Goal: Task Accomplishment & Management: Manage account settings

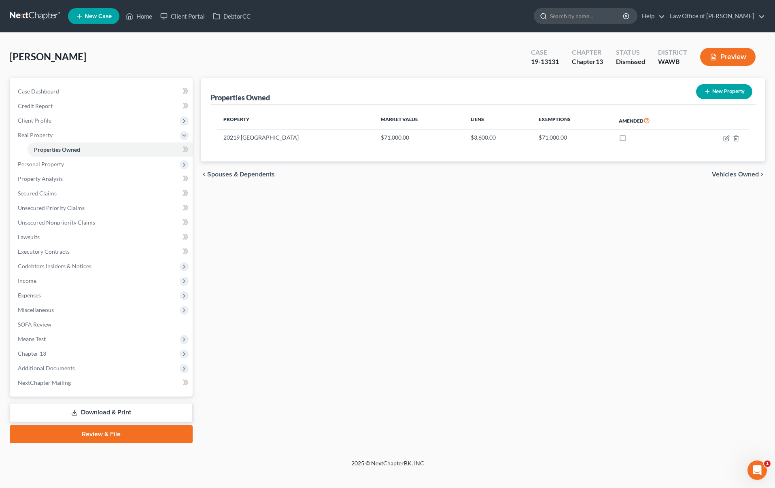
click at [578, 18] on input "search" at bounding box center [587, 15] width 74 height 15
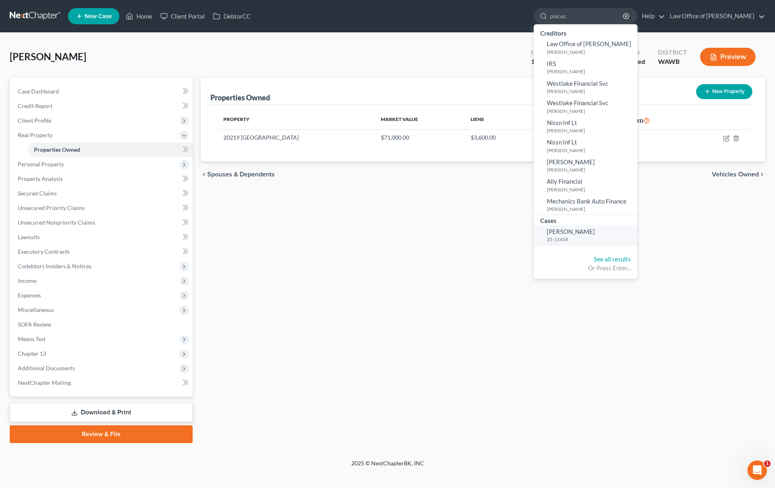
type input "piscuc"
click at [600, 238] on small "25-11458" at bounding box center [590, 239] width 89 height 7
select select "6"
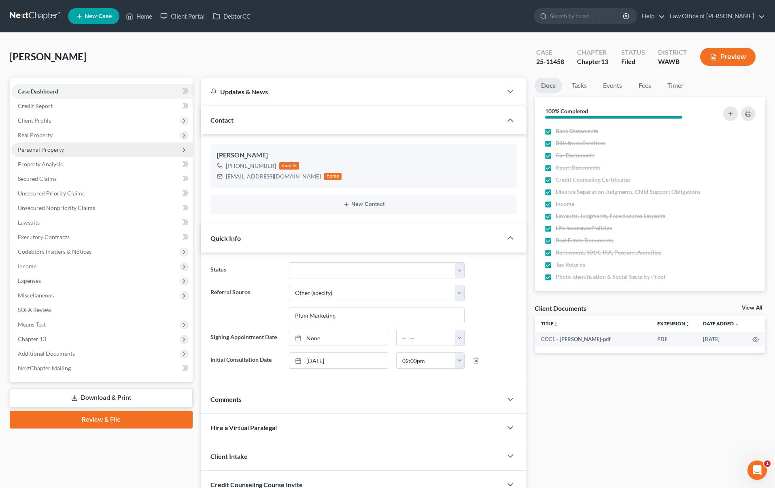
click at [64, 152] on span "Personal Property" at bounding box center [101, 149] width 181 height 15
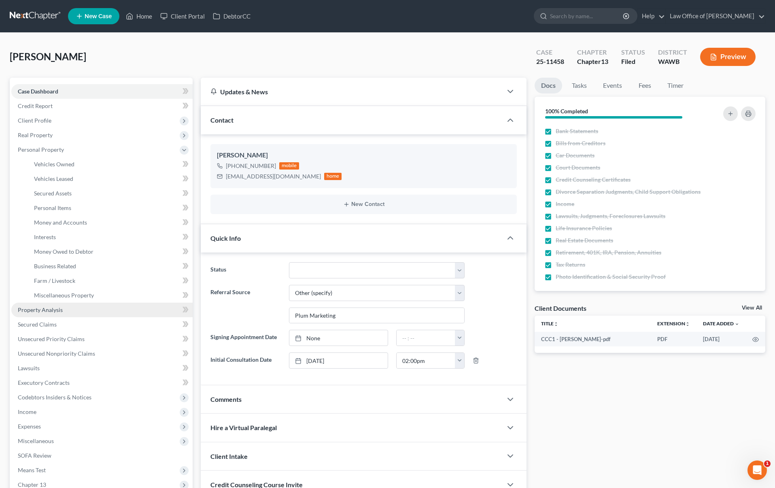
click at [61, 309] on span "Property Analysis" at bounding box center [40, 309] width 45 height 7
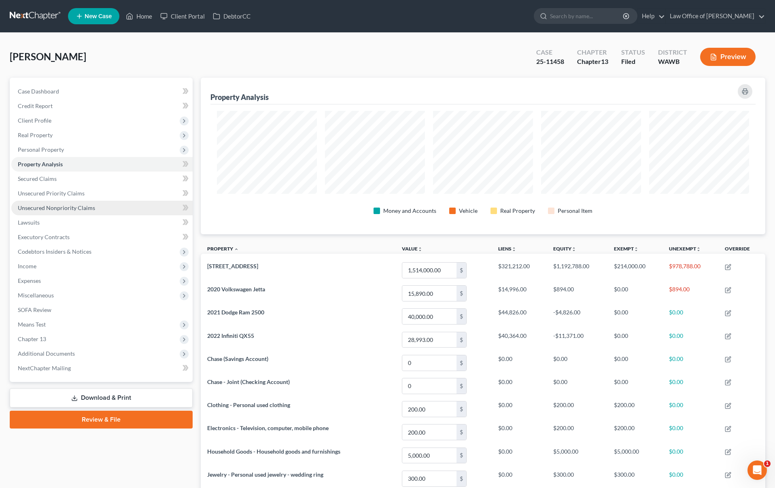
scroll to position [157, 565]
click at [98, 188] on link "Unsecured Priority Claims" at bounding box center [101, 193] width 181 height 15
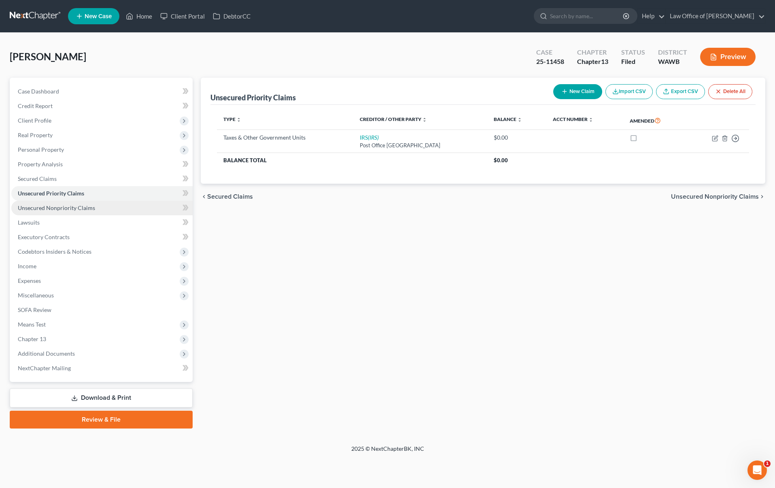
click at [95, 207] on link "Unsecured Nonpriority Claims" at bounding box center [101, 208] width 181 height 15
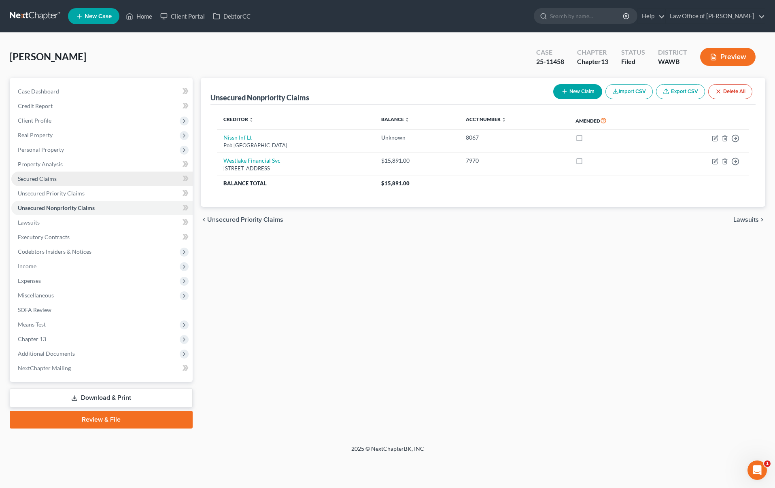
click at [80, 176] on link "Secured Claims" at bounding box center [101, 179] width 181 height 15
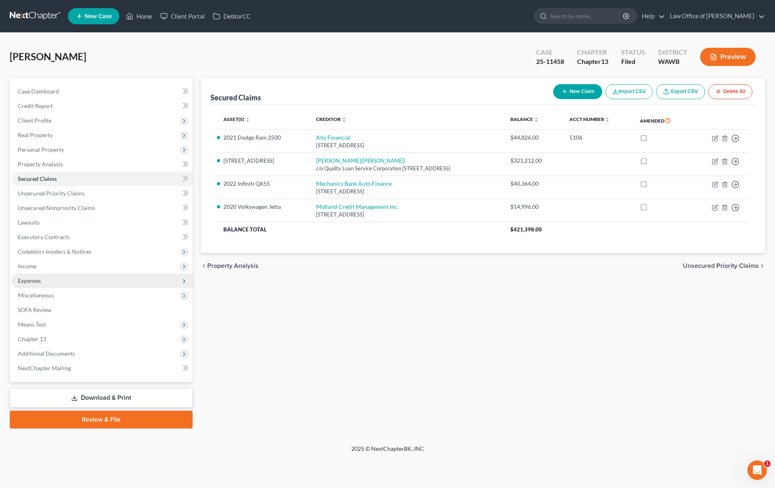
click at [97, 281] on span "Expenses" at bounding box center [101, 280] width 181 height 15
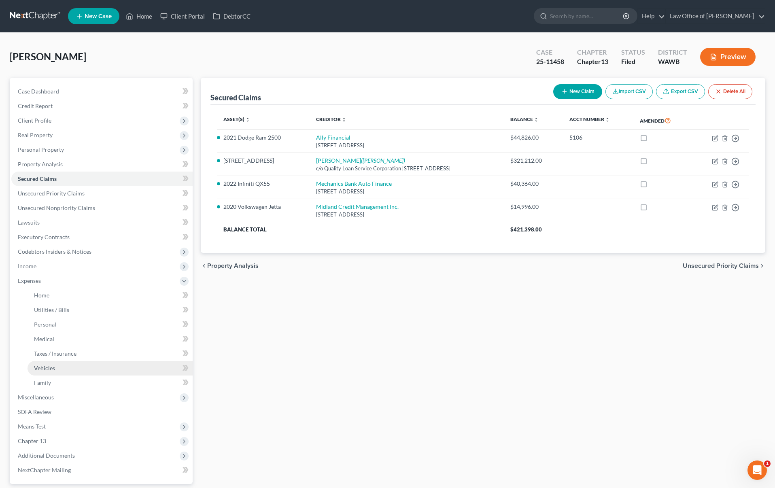
click at [80, 371] on link "Vehicles" at bounding box center [110, 368] width 165 height 15
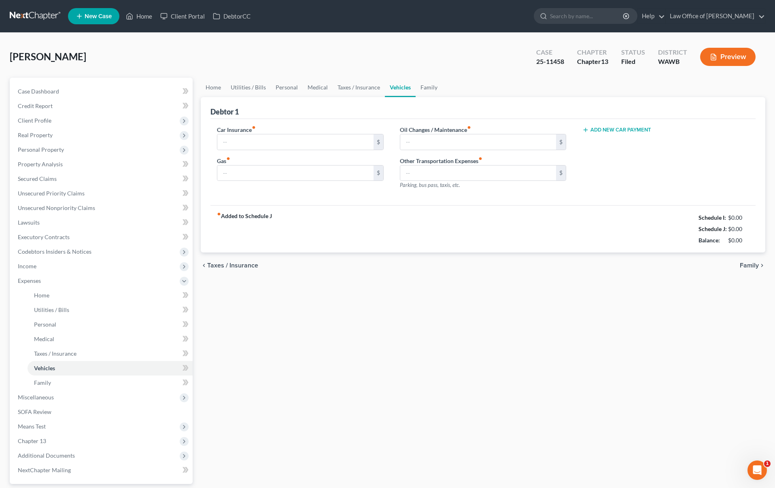
type input "150.00"
type input "100.00"
type input "0.00"
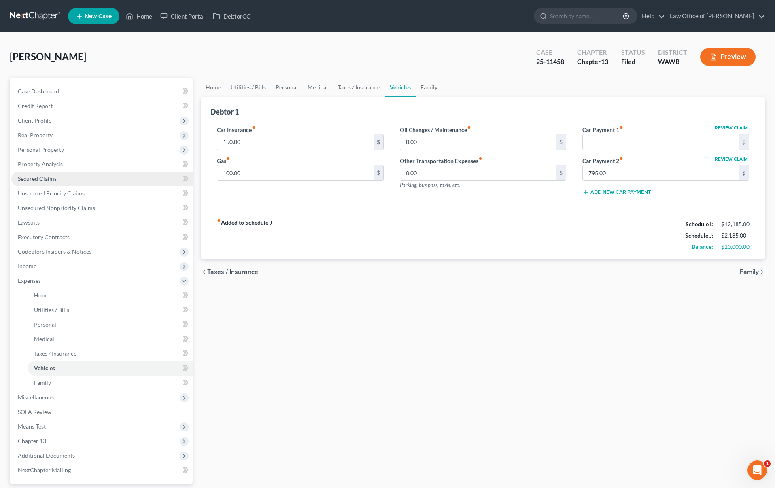
click at [101, 183] on link "Secured Claims" at bounding box center [101, 179] width 181 height 15
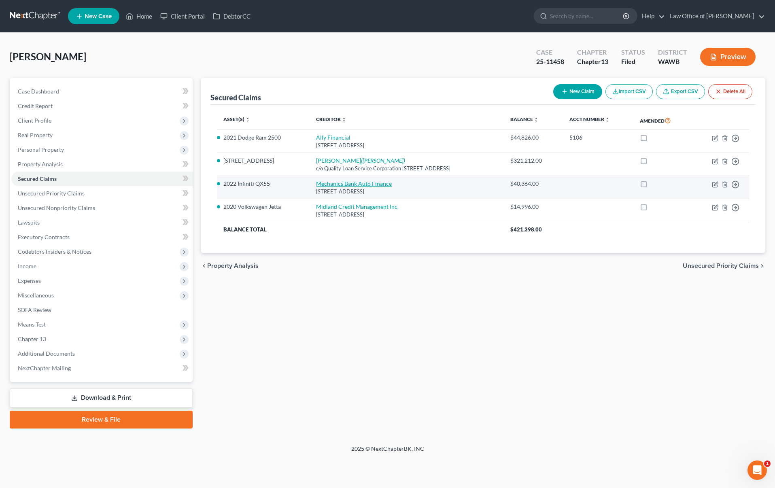
click at [342, 184] on link "Mechanics Bank Auto Finance" at bounding box center [354, 183] width 76 height 7
select select "4"
select select "2"
select select "0"
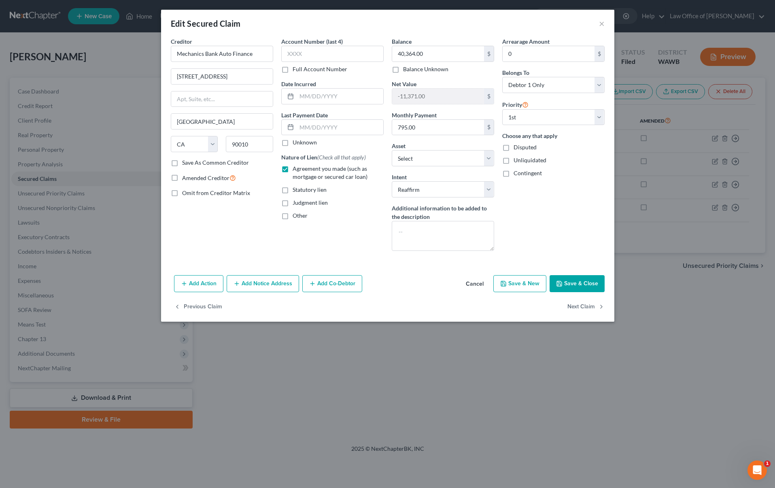
click at [576, 284] on button "Save & Close" at bounding box center [576, 283] width 55 height 17
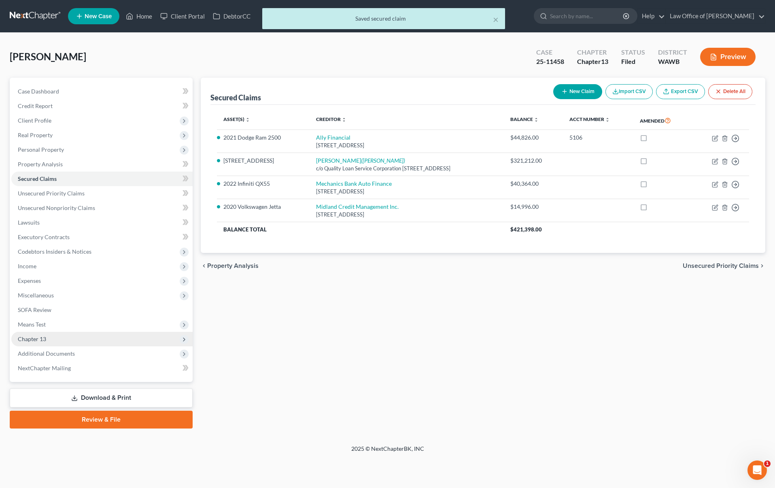
click at [108, 340] on span "Chapter 13" at bounding box center [101, 339] width 181 height 15
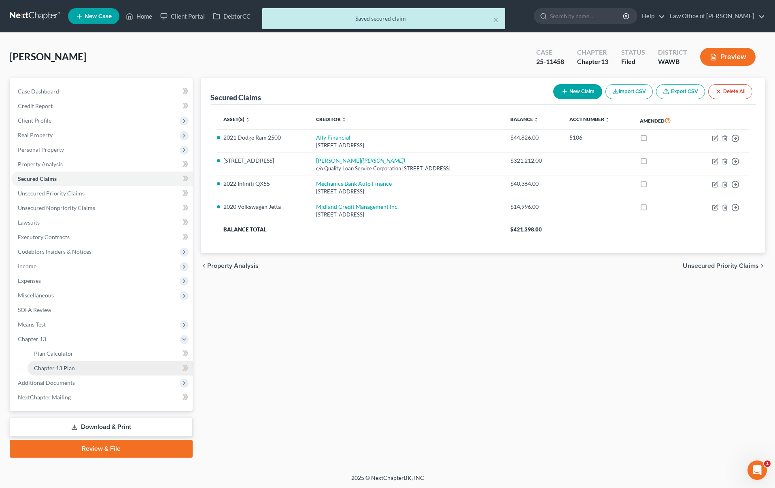
click at [98, 370] on link "Chapter 13 Plan" at bounding box center [110, 368] width 165 height 15
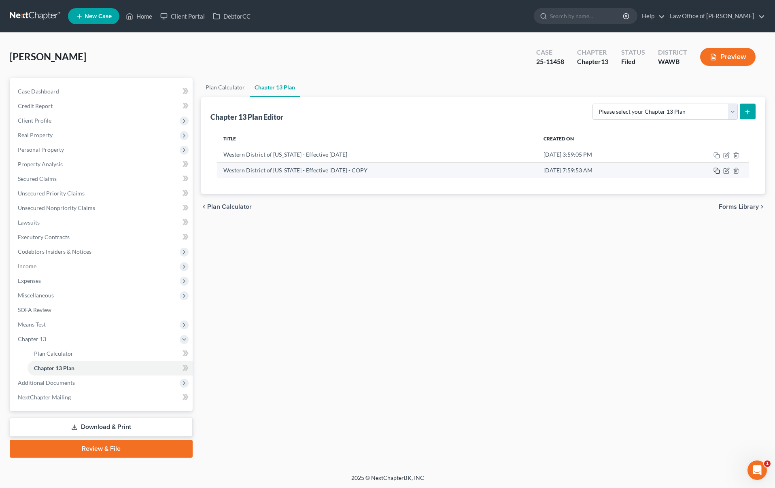
click at [716, 170] on icon "button" at bounding box center [716, 170] width 6 height 6
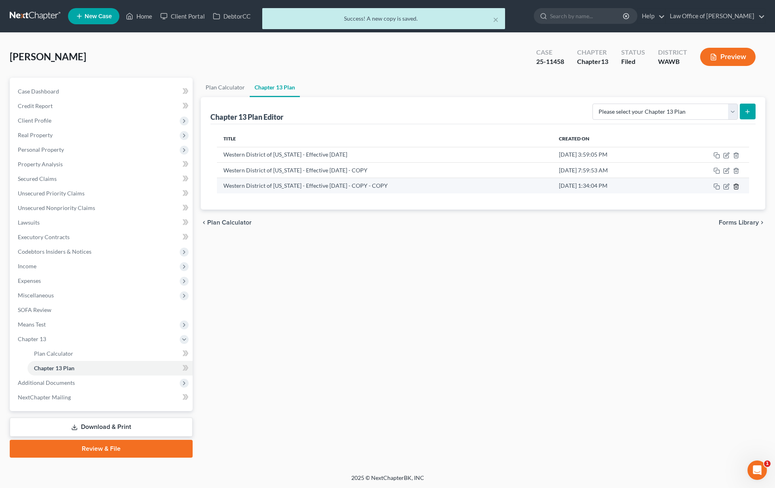
click at [737, 187] on icon "button" at bounding box center [736, 186] width 6 height 6
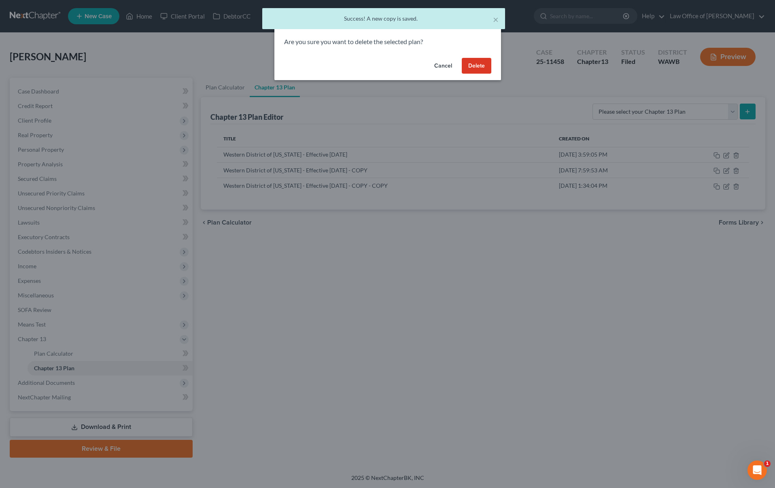
click at [472, 62] on button "Delete" at bounding box center [477, 66] width 30 height 16
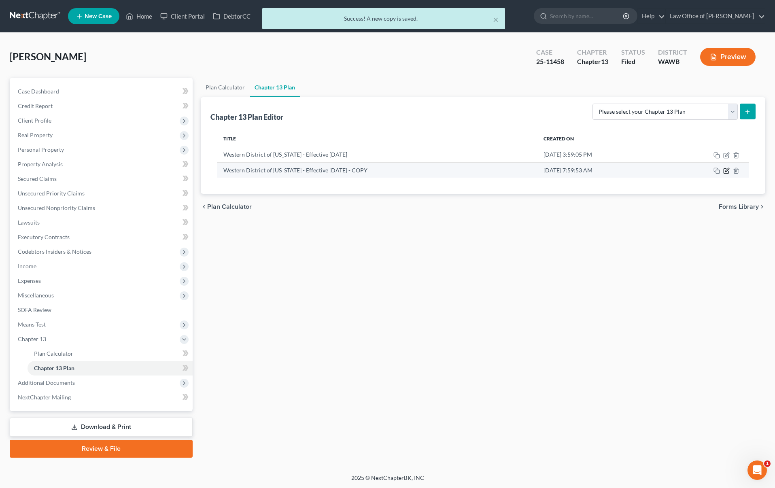
click at [726, 171] on icon "button" at bounding box center [727, 170] width 4 height 4
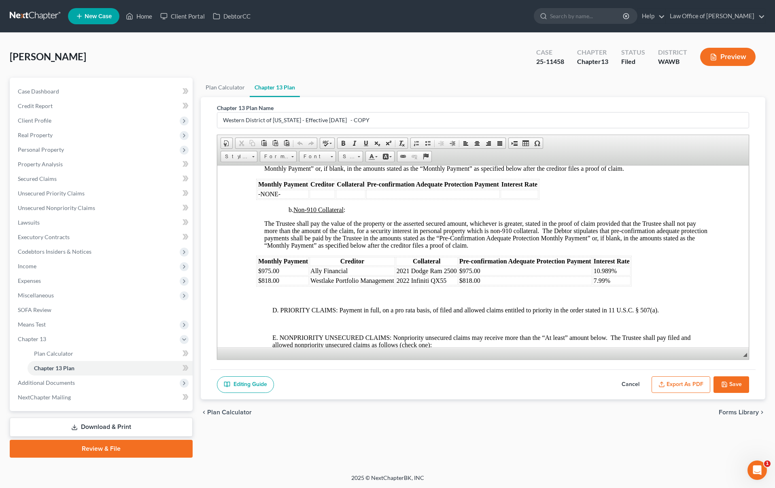
scroll to position [1460, 0]
click at [728, 385] on button "Save" at bounding box center [731, 384] width 36 height 17
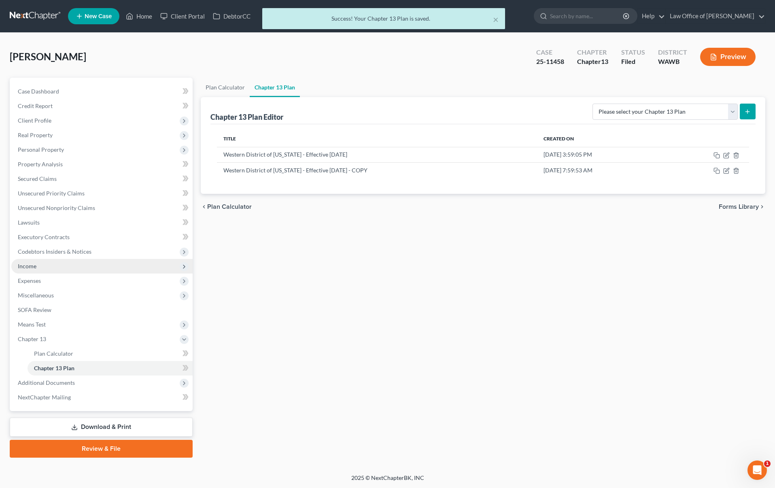
click at [105, 265] on span "Income" at bounding box center [101, 266] width 181 height 15
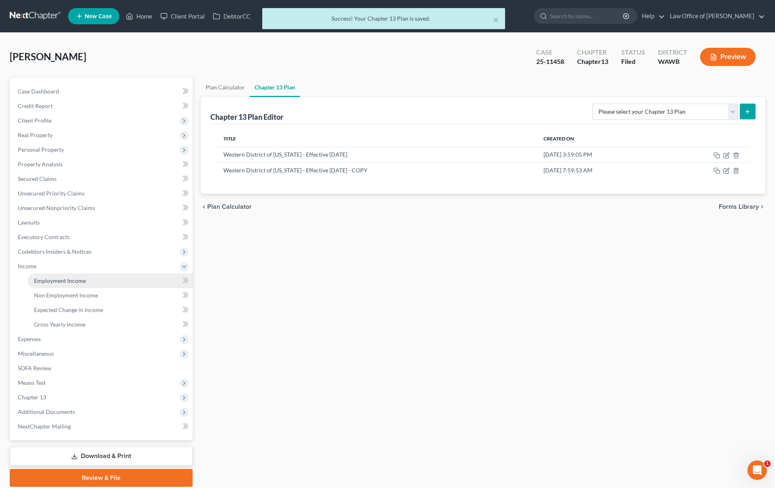
click at [97, 283] on link "Employment Income" at bounding box center [110, 280] width 165 height 15
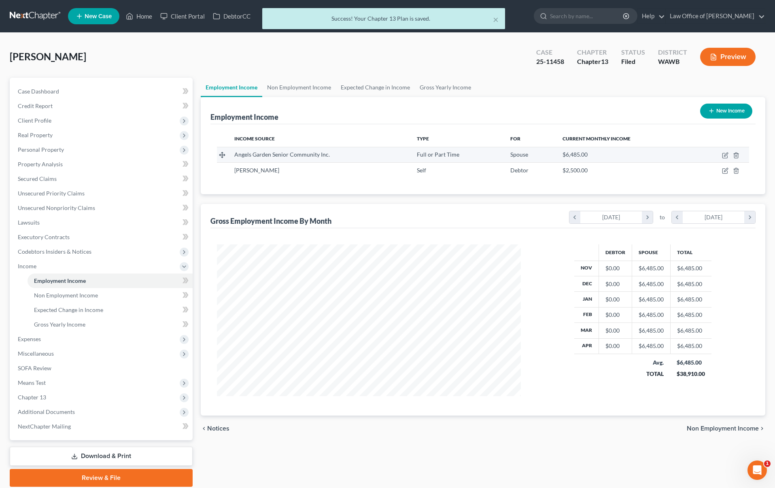
scroll to position [152, 320]
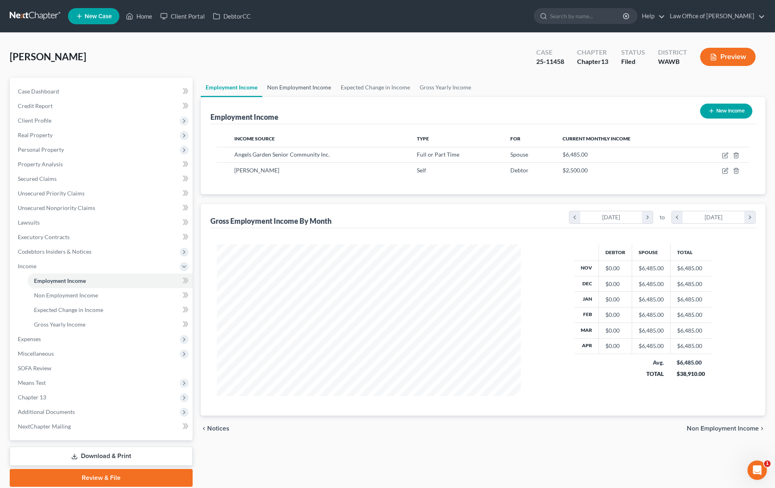
click at [289, 92] on link "Non Employment Income" at bounding box center [299, 87] width 74 height 19
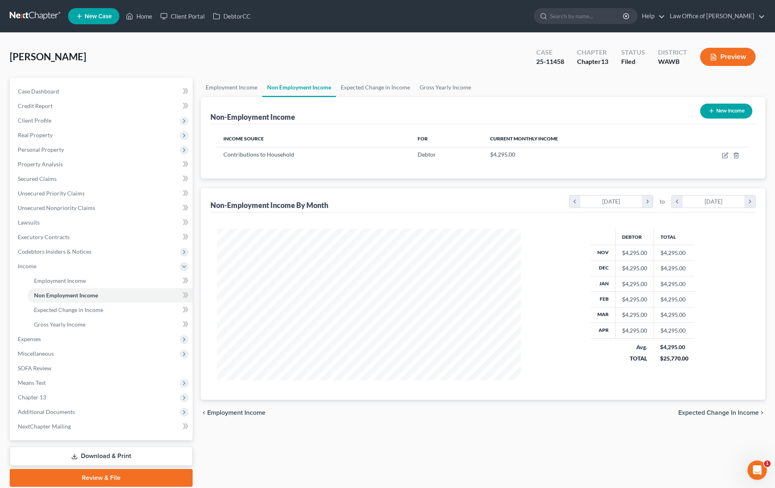
scroll to position [152, 320]
click at [724, 157] on icon "button" at bounding box center [725, 155] width 6 height 6
select select "8"
select select "0"
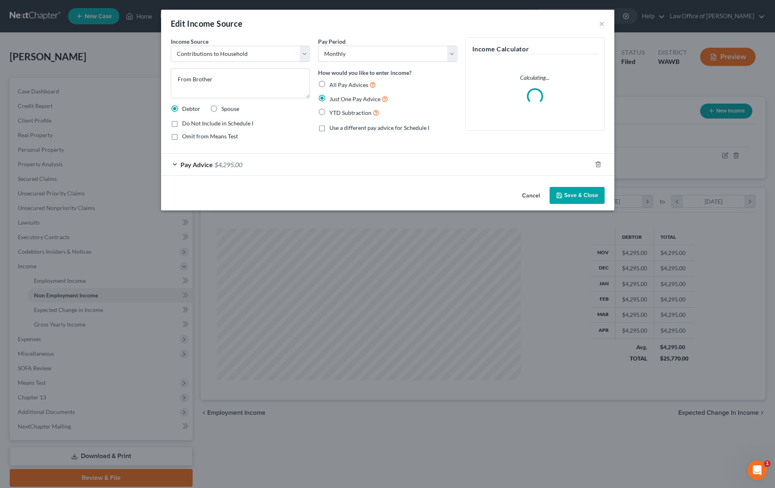
click at [578, 195] on button "Save & Close" at bounding box center [576, 195] width 55 height 17
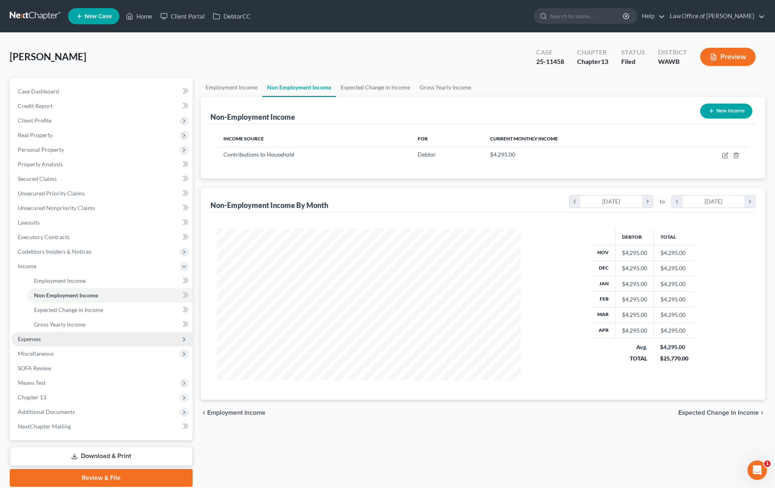
click at [95, 338] on span "Expenses" at bounding box center [101, 339] width 181 height 15
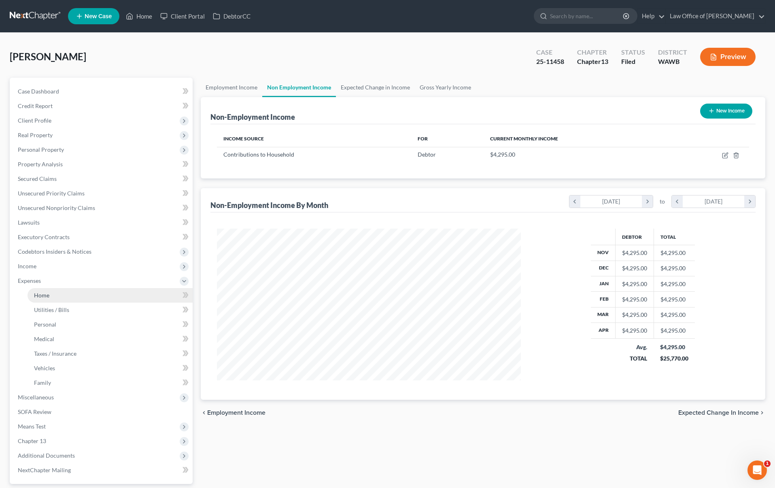
click at [85, 294] on link "Home" at bounding box center [110, 295] width 165 height 15
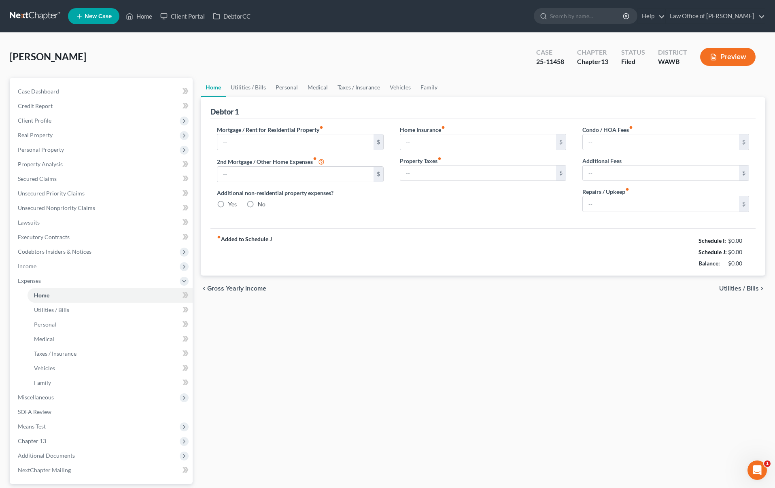
type input "0.00"
radio input "true"
type input "0.00"
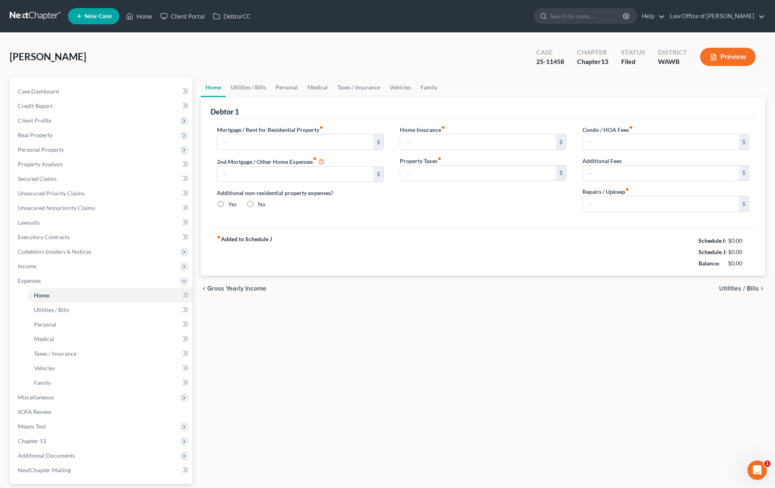
type input "0.00"
click at [595, 20] on input "search" at bounding box center [587, 15] width 74 height 15
type input "[PERSON_NAME]"
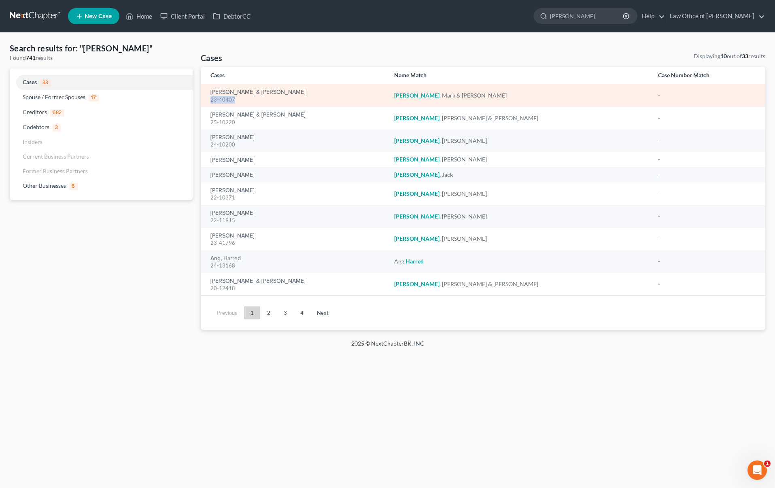
drag, startPoint x: 237, startPoint y: 101, endPoint x: 209, endPoint y: 100, distance: 27.9
click at [209, 100] on td "[PERSON_NAME] & [PERSON_NAME] 23-40407" at bounding box center [294, 95] width 187 height 23
copy div "23-40407"
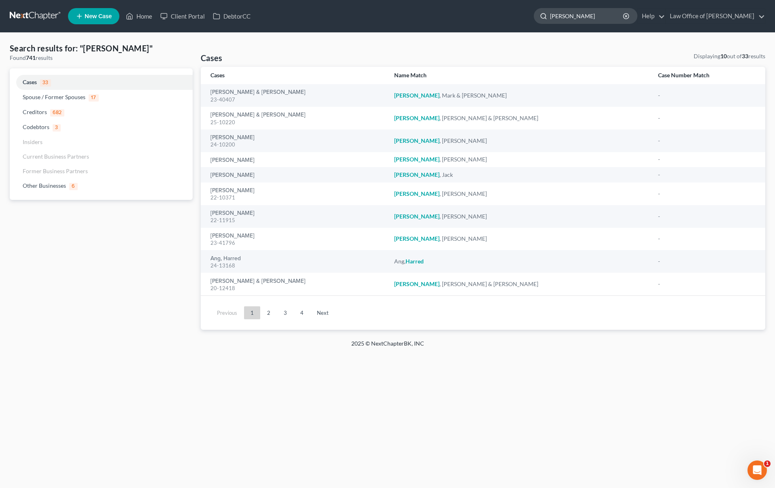
click at [608, 15] on input "[PERSON_NAME]" at bounding box center [587, 15] width 74 height 15
drag, startPoint x: 450, startPoint y: 8, endPoint x: 383, endPoint y: 5, distance: 67.6
click at [383, 6] on ul "New Case Home Client Portal DebtorCC [PERSON_NAME] - No Result - Creditors [PER…" at bounding box center [416, 16] width 697 height 21
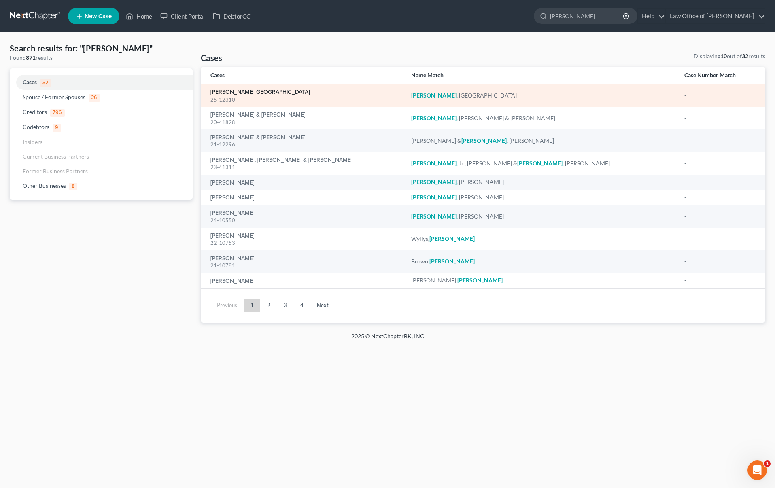
type input "[PERSON_NAME]"
click at [229, 92] on link "[PERSON_NAME][GEOGRAPHIC_DATA]" at bounding box center [260, 92] width 100 height 6
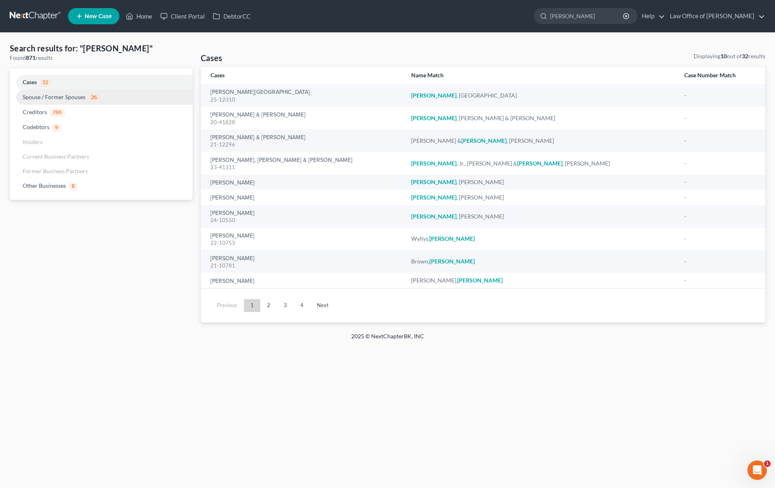
select select "3"
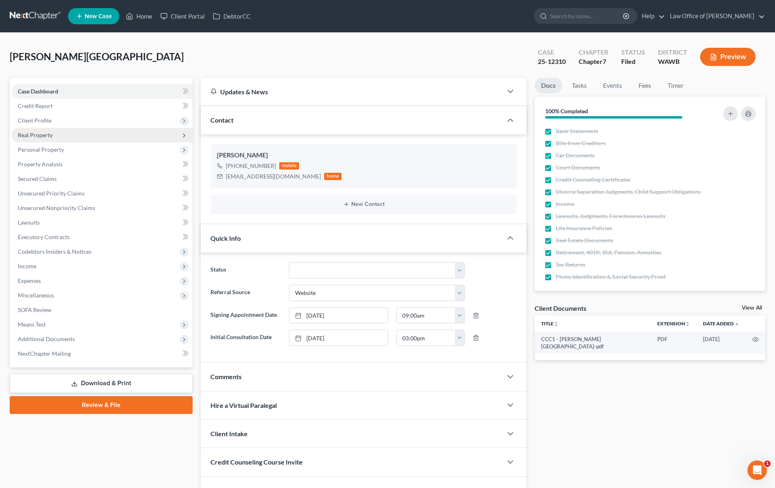
click at [60, 130] on span "Real Property" at bounding box center [101, 135] width 181 height 15
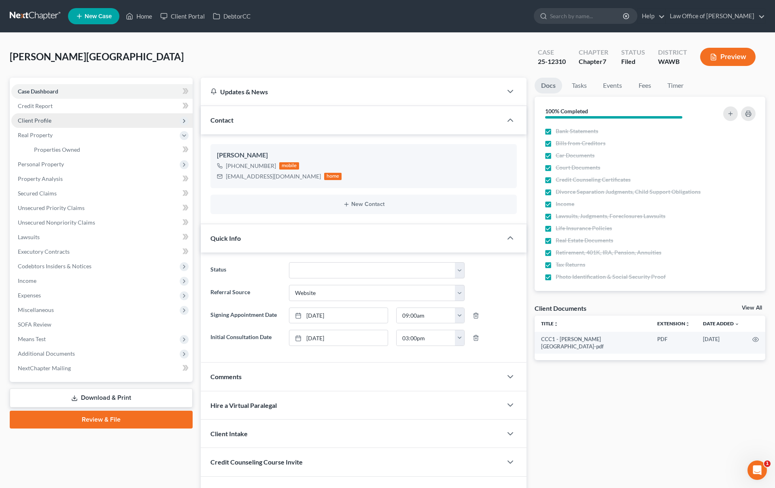
click at [50, 119] on span "Client Profile" at bounding box center [101, 120] width 181 height 15
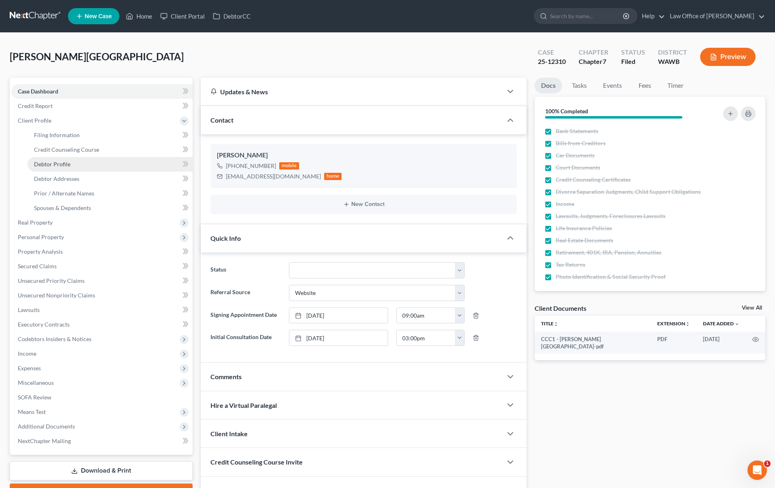
click at [55, 161] on span "Debtor Profile" at bounding box center [52, 164] width 36 height 7
select select "0"
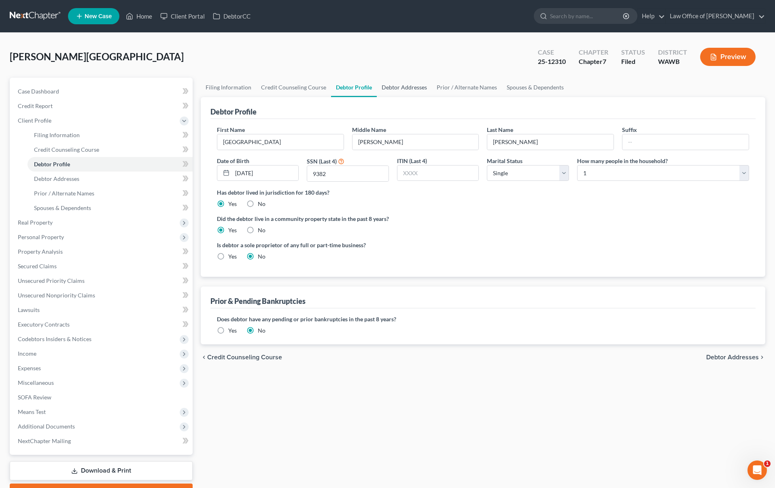
click at [394, 86] on link "Debtor Addresses" at bounding box center [404, 87] width 55 height 19
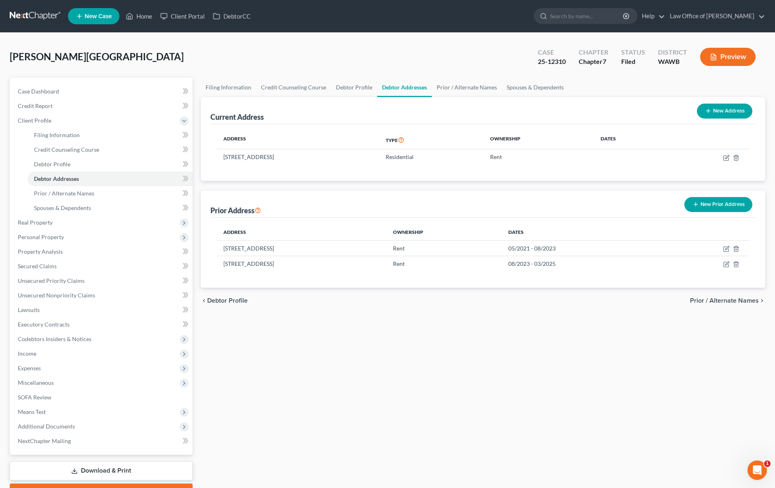
click at [590, 26] on ul "New Case Home Client Portal DebtorCC - No Result - See all results Or Press Ent…" at bounding box center [416, 16] width 697 height 21
click at [592, 19] on input "search" at bounding box center [587, 15] width 74 height 15
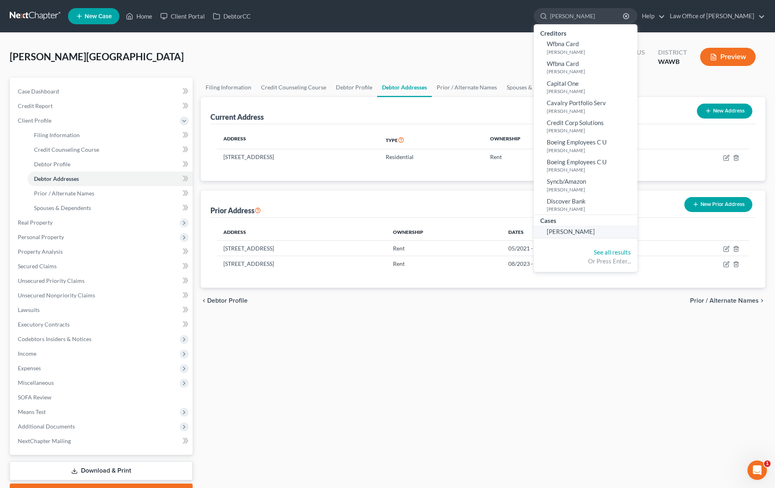
type input "[PERSON_NAME]"
click at [586, 229] on span "[PERSON_NAME]" at bounding box center [570, 231] width 48 height 7
select select "6"
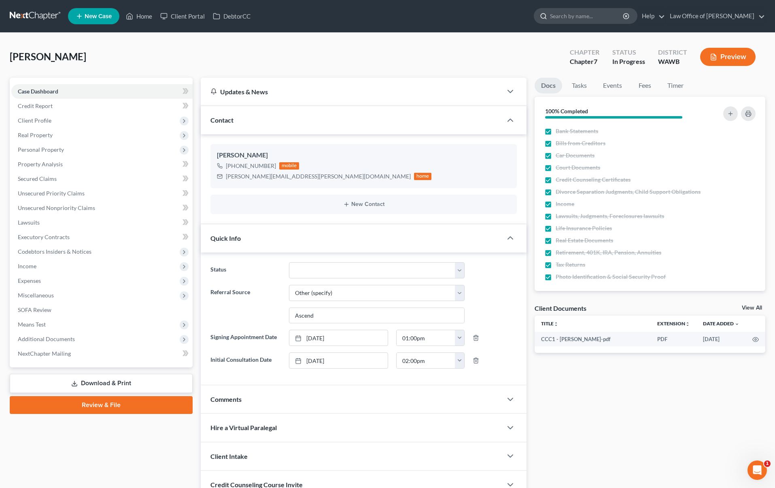
click at [593, 17] on input "search" at bounding box center [587, 15] width 74 height 15
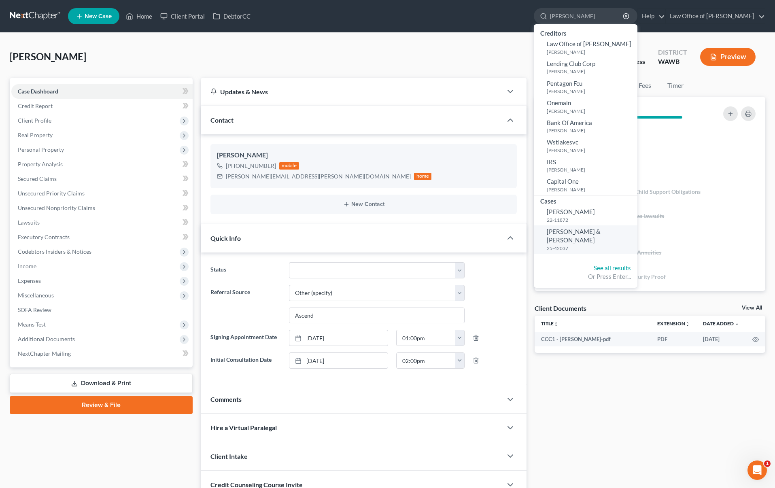
type input "[PERSON_NAME]"
click at [584, 231] on span "[PERSON_NAME] & [PERSON_NAME]" at bounding box center [573, 236] width 54 height 16
select select "6"
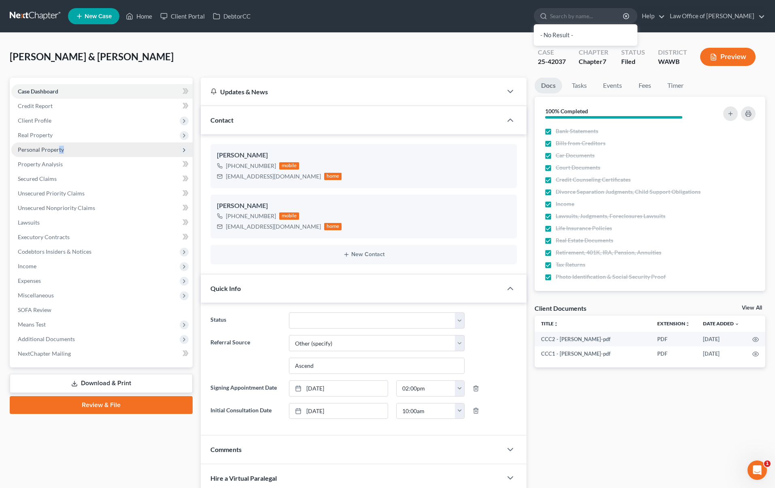
click at [59, 153] on span "Personal Property" at bounding box center [101, 149] width 181 height 15
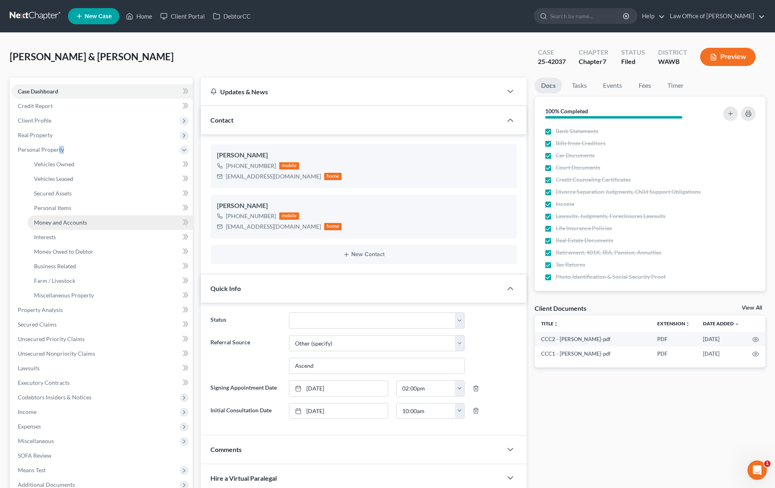
click at [54, 224] on span "Money and Accounts" at bounding box center [60, 222] width 53 height 7
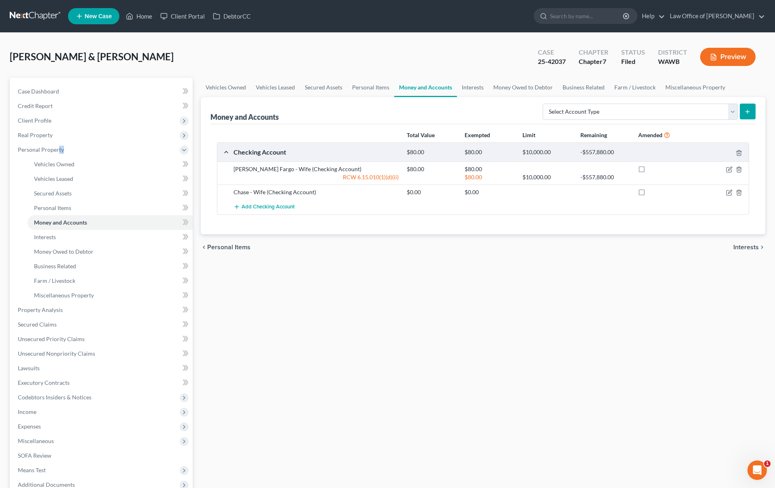
click at [31, 13] on link at bounding box center [36, 16] width 52 height 15
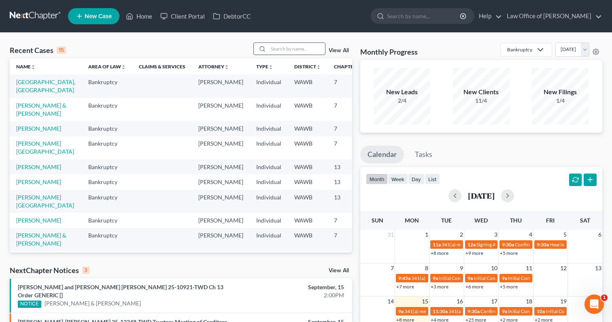
click at [279, 48] on input "search" at bounding box center [296, 49] width 57 height 12
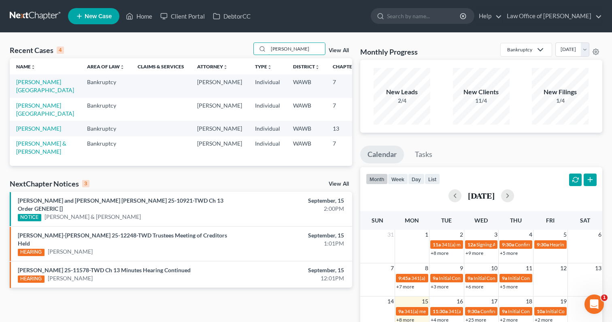
type input "[PERSON_NAME]"
click at [20, 96] on td "[PERSON_NAME][GEOGRAPHIC_DATA]" at bounding box center [45, 85] width 71 height 23
click at [22, 90] on link "[PERSON_NAME][GEOGRAPHIC_DATA]" at bounding box center [45, 85] width 58 height 15
select select "3"
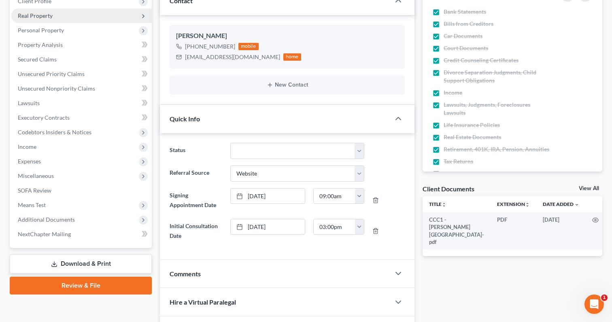
scroll to position [229, 0]
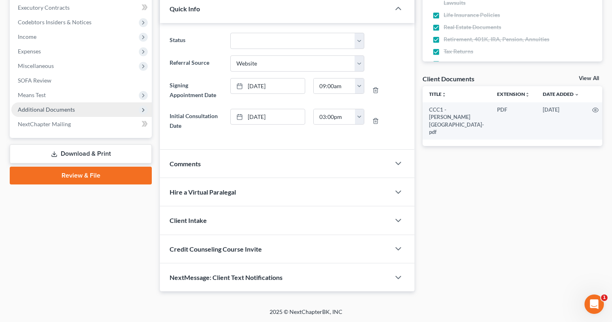
click at [72, 110] on span "Additional Documents" at bounding box center [46, 109] width 57 height 7
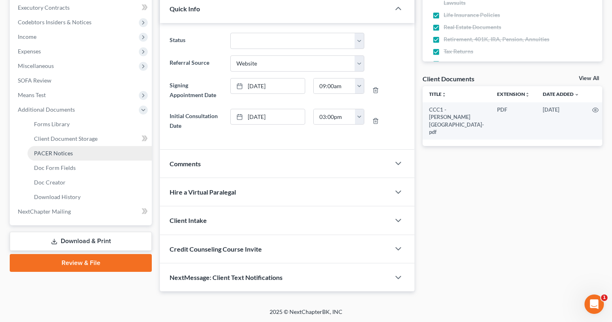
click at [72, 156] on link "PACER Notices" at bounding box center [90, 153] width 124 height 15
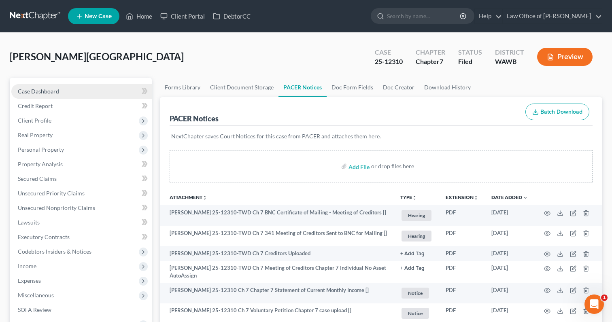
click at [119, 91] on link "Case Dashboard" at bounding box center [81, 91] width 140 height 15
select select "3"
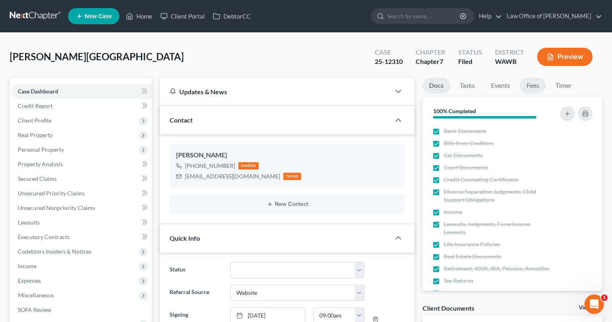
click at [533, 79] on link "Fees" at bounding box center [532, 86] width 26 height 16
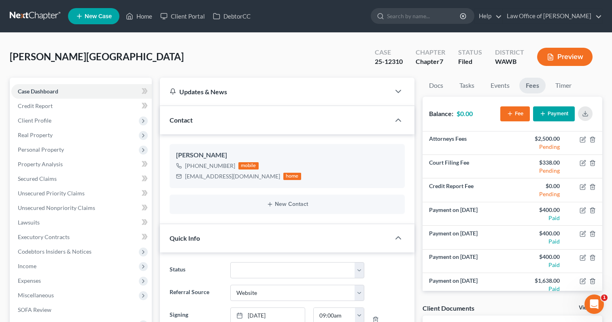
click at [462, 93] on li "Tasks" at bounding box center [467, 87] width 28 height 19
click at [468, 86] on link "Tasks" at bounding box center [467, 86] width 28 height 16
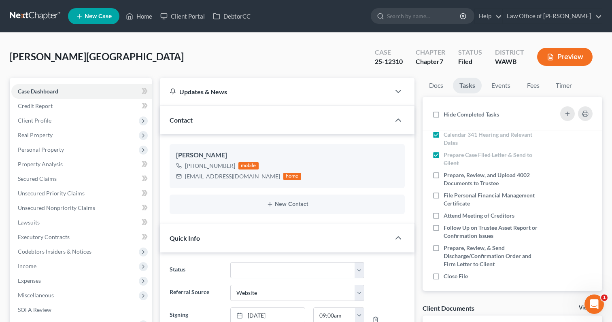
scroll to position [94, 0]
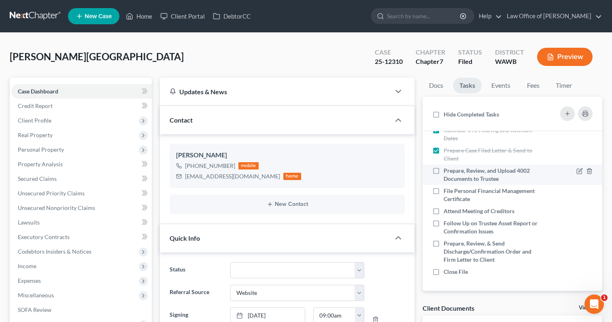
click at [443, 172] on label "Prepare, Review, and Upload 4002 Documents to Trustee" at bounding box center [491, 175] width 97 height 16
click at [447, 172] on input "Prepare, Review, and Upload 4002 Documents to Trustee" at bounding box center [449, 169] width 5 height 5
checkbox input "true"
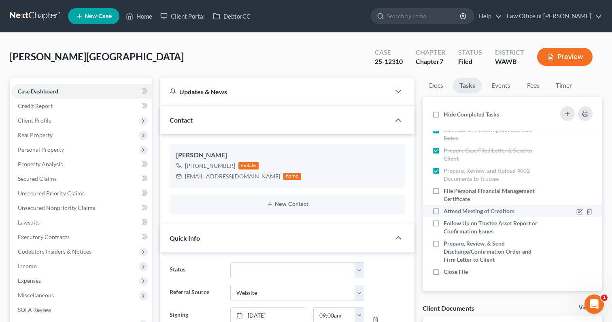
click at [443, 210] on label "Attend Meeting of Creditors" at bounding box center [481, 211] width 77 height 8
click at [447, 210] on input "Attend Meeting of Creditors" at bounding box center [449, 209] width 5 height 5
checkbox input "true"
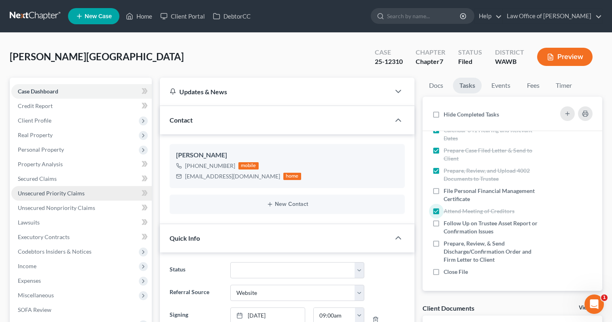
click at [82, 187] on link "Unsecured Priority Claims" at bounding box center [81, 193] width 140 height 15
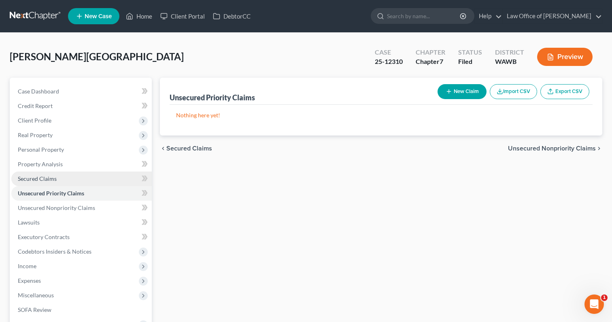
click at [80, 179] on link "Secured Claims" at bounding box center [81, 179] width 140 height 15
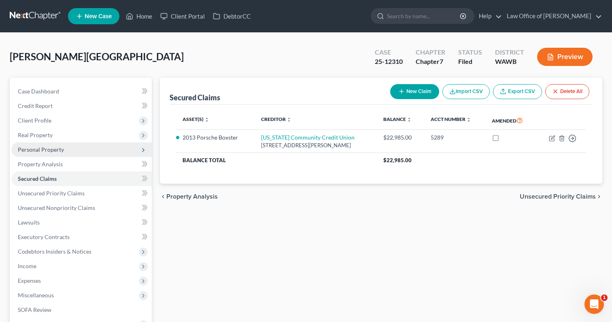
click at [107, 149] on span "Personal Property" at bounding box center [81, 149] width 140 height 15
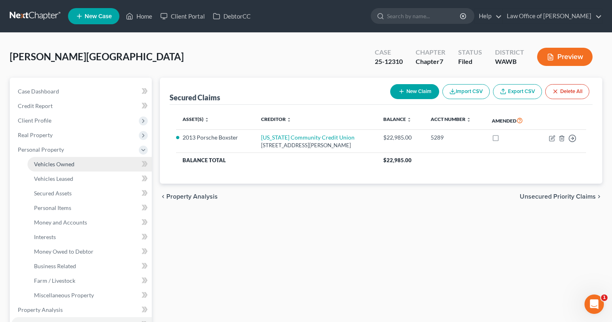
click at [100, 165] on link "Vehicles Owned" at bounding box center [90, 164] width 124 height 15
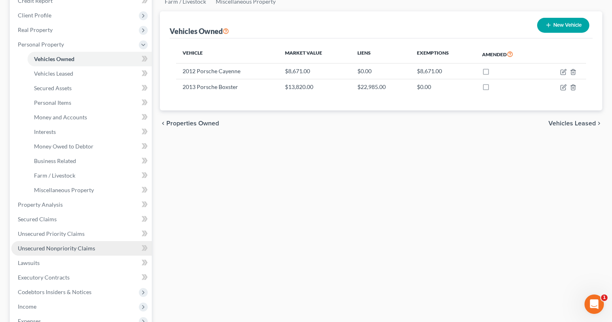
scroll to position [116, 0]
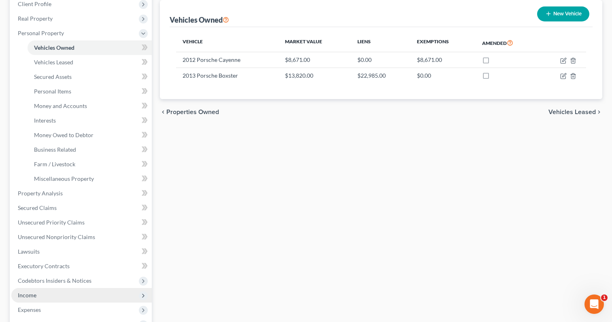
click at [62, 297] on span "Income" at bounding box center [81, 295] width 140 height 15
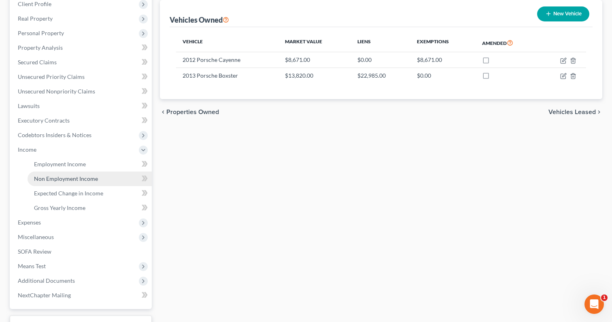
click at [70, 172] on link "Non Employment Income" at bounding box center [90, 179] width 124 height 15
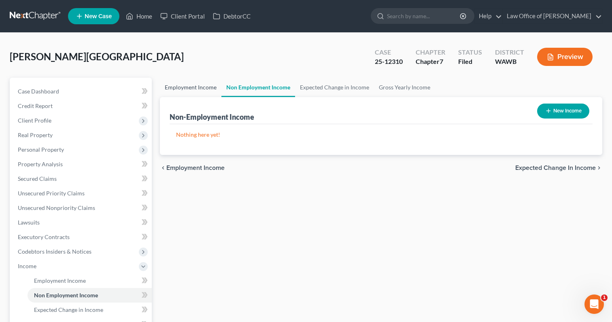
click at [193, 89] on link "Employment Income" at bounding box center [190, 87] width 61 height 19
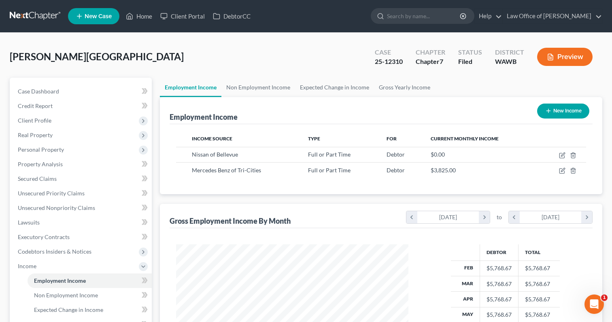
scroll to position [145, 248]
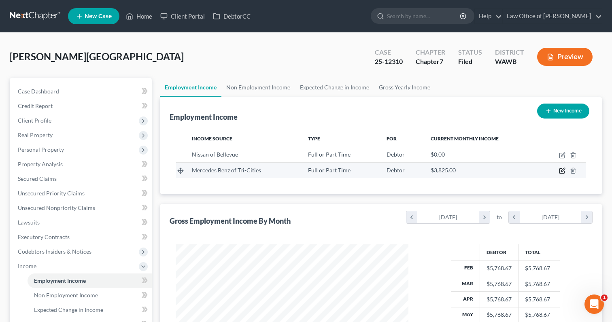
click at [562, 168] on icon "button" at bounding box center [562, 170] width 6 height 6
select select "0"
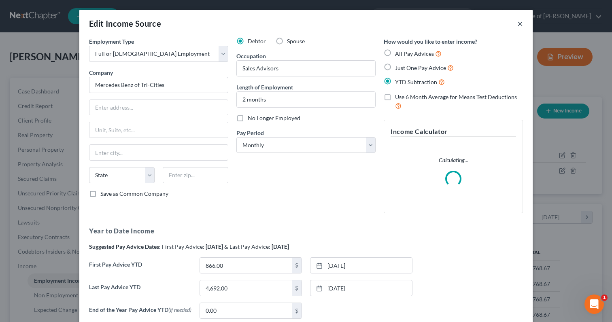
click at [522, 23] on button "×" at bounding box center [520, 24] width 6 height 10
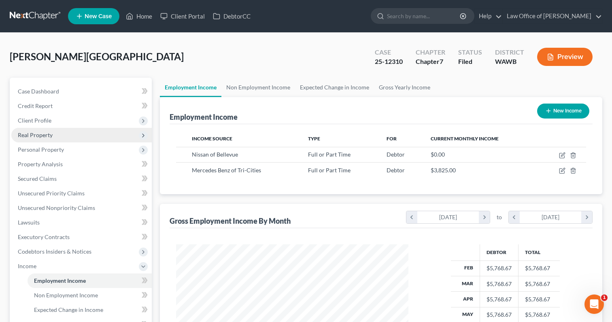
click at [70, 137] on span "Real Property" at bounding box center [81, 135] width 140 height 15
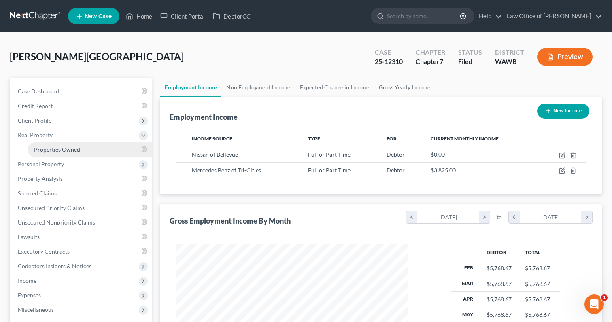
click at [71, 148] on span "Properties Owned" at bounding box center [57, 149] width 46 height 7
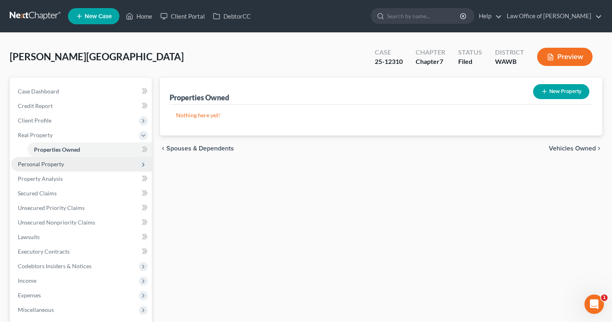
click at [87, 167] on span "Personal Property" at bounding box center [81, 164] width 140 height 15
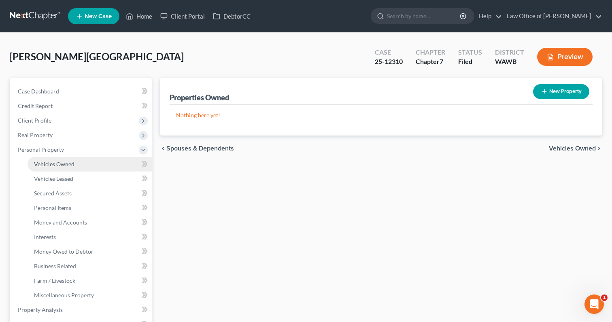
click at [84, 160] on link "Vehicles Owned" at bounding box center [90, 164] width 124 height 15
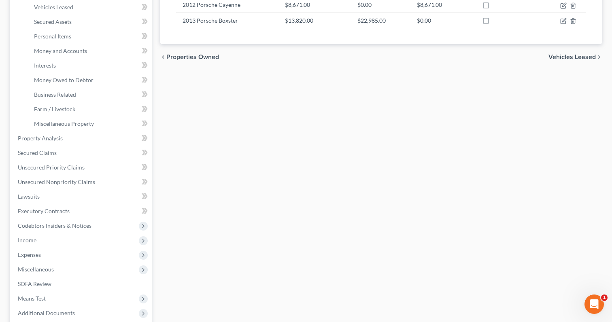
scroll to position [175, 0]
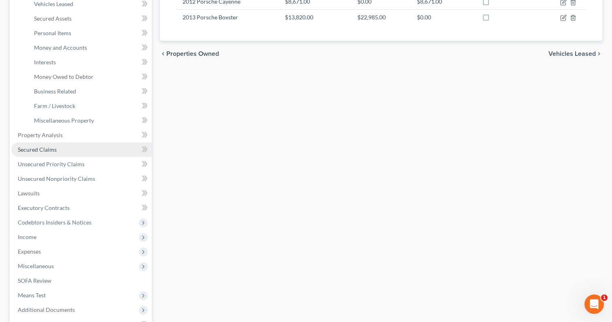
click at [73, 150] on link "Secured Claims" at bounding box center [81, 149] width 140 height 15
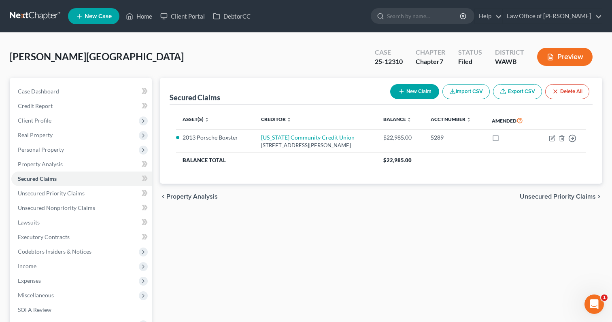
click at [423, 7] on ul "New Case Home Client Portal DebtorCC - No Result - See all results Or Press Ent…" at bounding box center [335, 16] width 534 height 21
click at [423, 13] on input "search" at bounding box center [424, 15] width 74 height 15
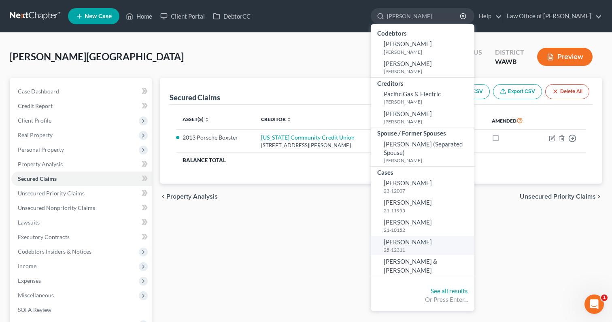
type input "patricia"
click at [428, 237] on link "Roath, Patricia 25-12311" at bounding box center [423, 246] width 104 height 20
select select "6"
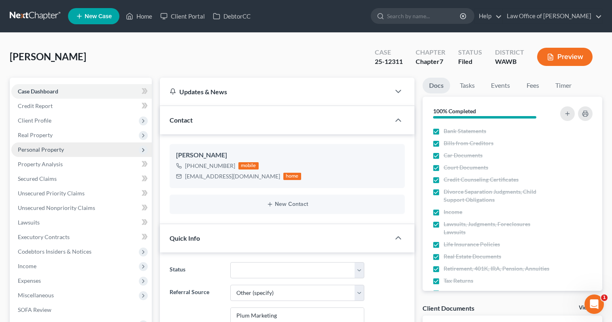
click at [37, 152] on span "Personal Property" at bounding box center [81, 149] width 140 height 15
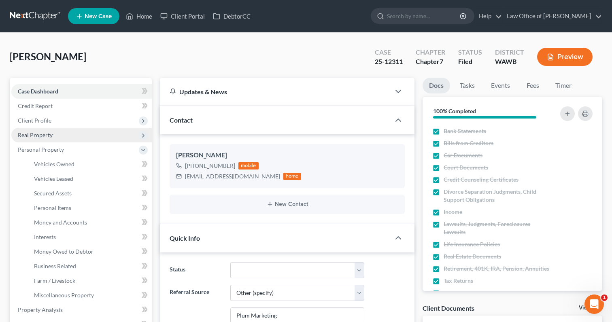
click at [38, 140] on span "Real Property" at bounding box center [81, 135] width 140 height 15
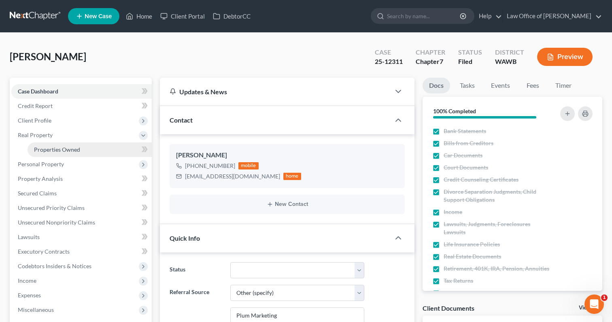
click at [47, 149] on span "Properties Owned" at bounding box center [57, 149] width 46 height 7
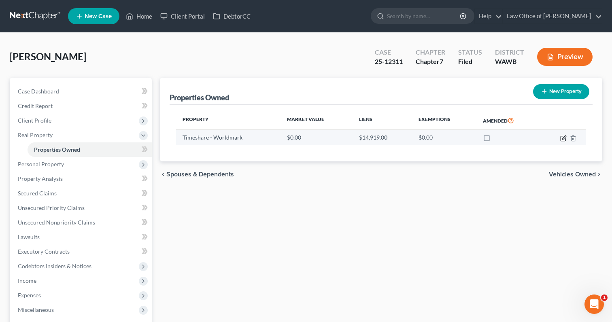
click at [561, 139] on icon "button" at bounding box center [563, 138] width 6 height 6
select select "50"
select select "0"
select select "4"
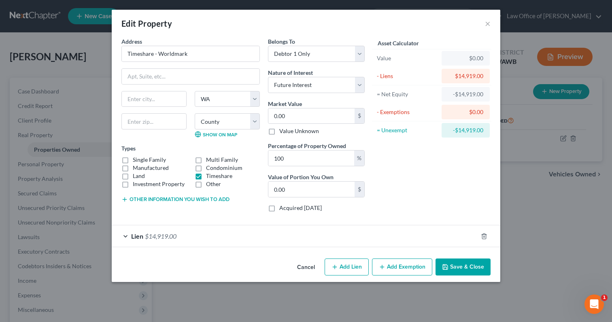
click at [459, 264] on button "Save & Close" at bounding box center [462, 266] width 55 height 17
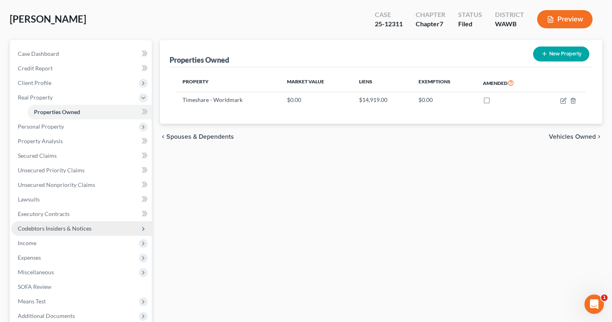
scroll to position [136, 0]
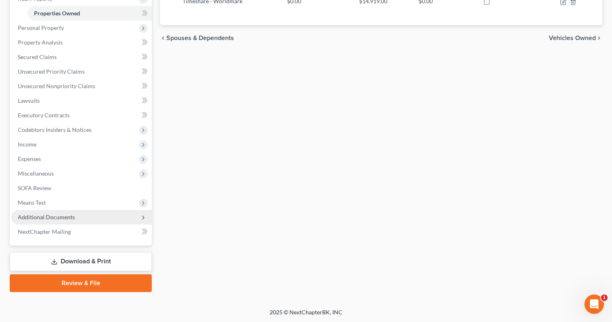
click at [55, 216] on span "Additional Documents" at bounding box center [46, 217] width 57 height 7
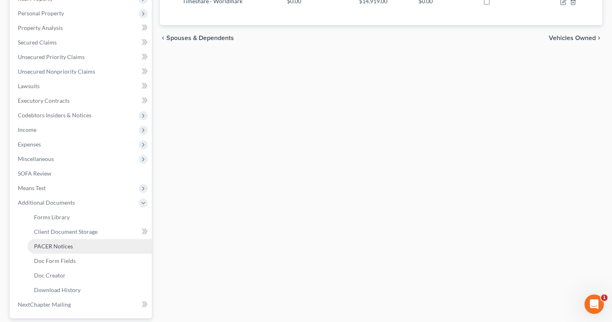
click at [58, 243] on span "PACER Notices" at bounding box center [53, 246] width 39 height 7
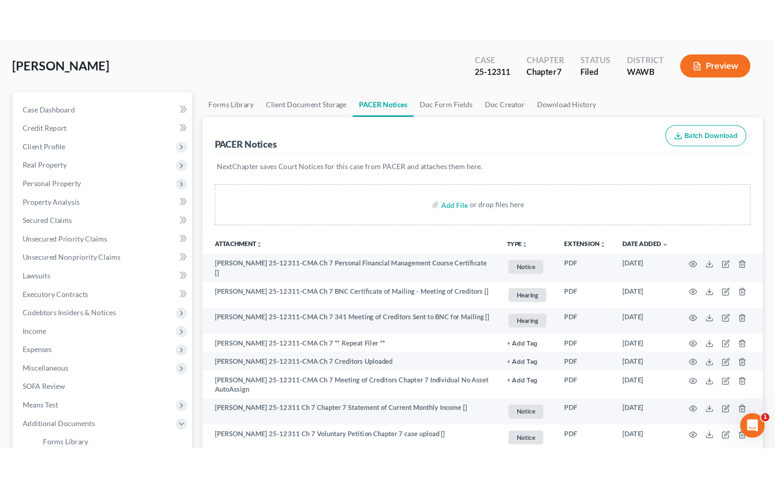
scroll to position [40, 0]
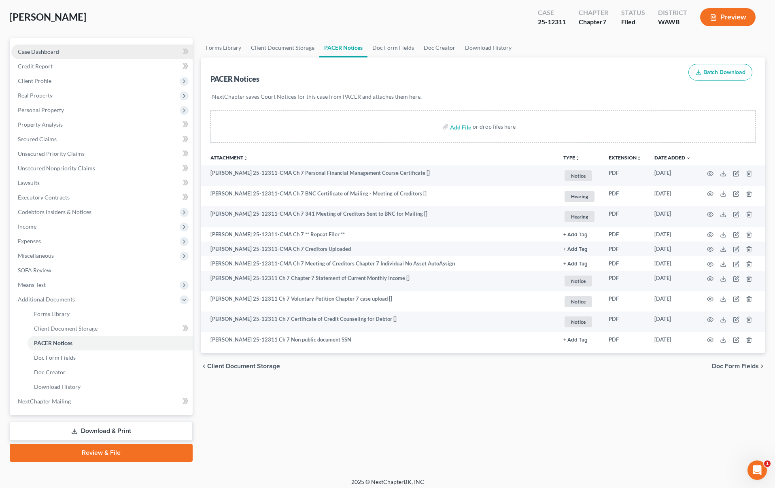
click at [112, 54] on link "Case Dashboard" at bounding box center [101, 51] width 181 height 15
select select "6"
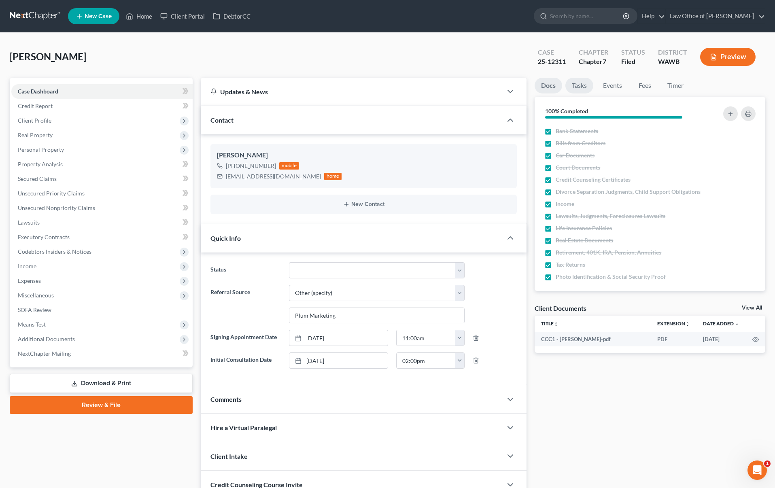
click at [585, 81] on link "Tasks" at bounding box center [579, 86] width 28 height 16
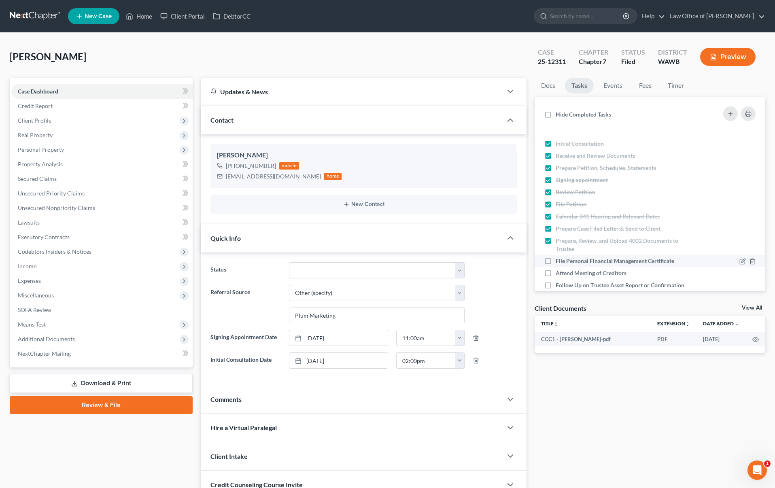
click at [555, 261] on label "File Personal Financial Management Certificate" at bounding box center [617, 261] width 125 height 8
click at [559, 261] on input "File Personal Financial Management Certificate" at bounding box center [561, 259] width 5 height 5
checkbox input "true"
click at [555, 270] on label "Attend Meeting of Creditors" at bounding box center [593, 273] width 77 height 8
click at [559, 270] on input "Attend Meeting of Creditors" at bounding box center [561, 271] width 5 height 5
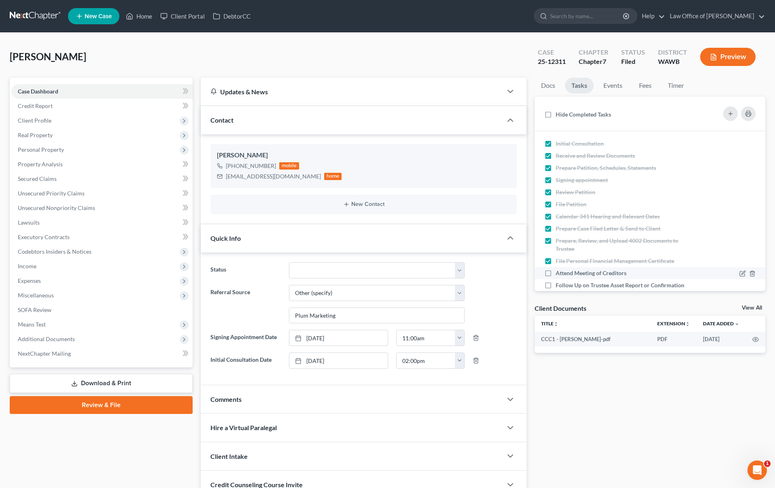
checkbox input "true"
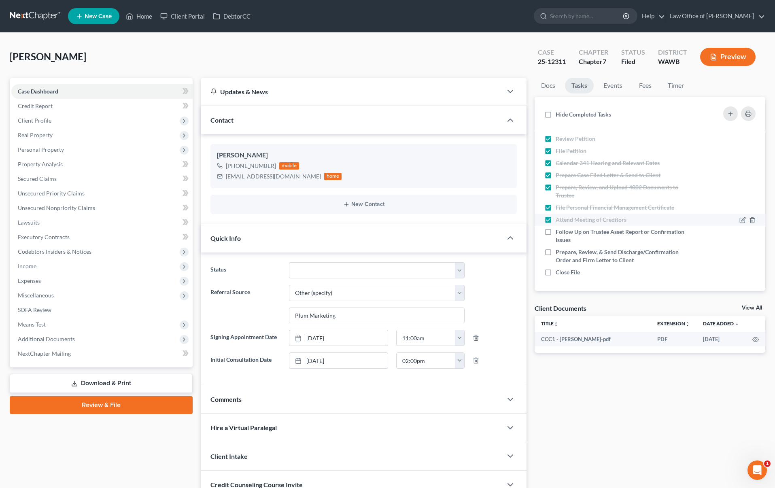
scroll to position [54, 0]
click at [555, 229] on label "Follow Up on Trustee Asset Report or Confirmation Issues" at bounding box center [622, 235] width 135 height 16
click at [559, 229] on input "Follow Up on Trustee Asset Report or Confirmation Issues" at bounding box center [561, 229] width 5 height 5
checkbox input "true"
click at [610, 90] on link "Events" at bounding box center [613, 86] width 32 height 16
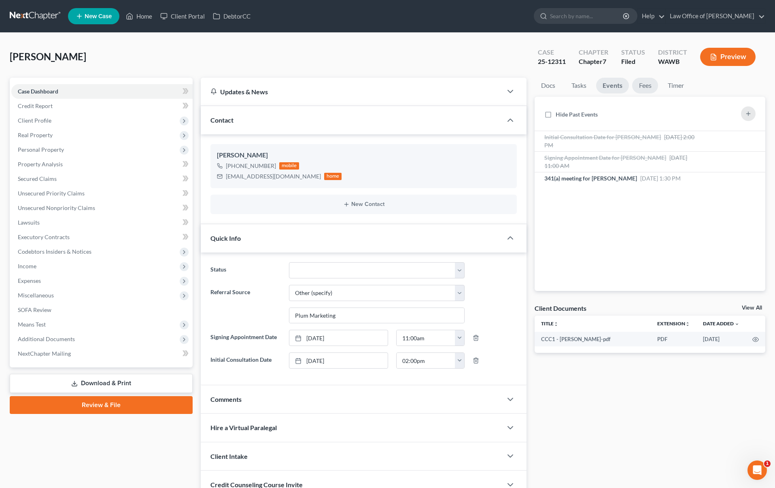
click at [645, 88] on link "Fees" at bounding box center [645, 86] width 26 height 16
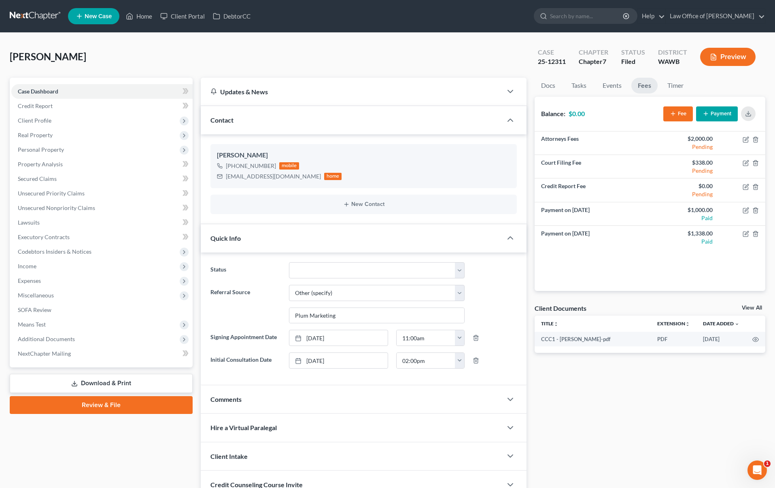
click at [655, 87] on link "Fees" at bounding box center [644, 86] width 26 height 16
click at [678, 83] on link "Timer" at bounding box center [675, 86] width 29 height 16
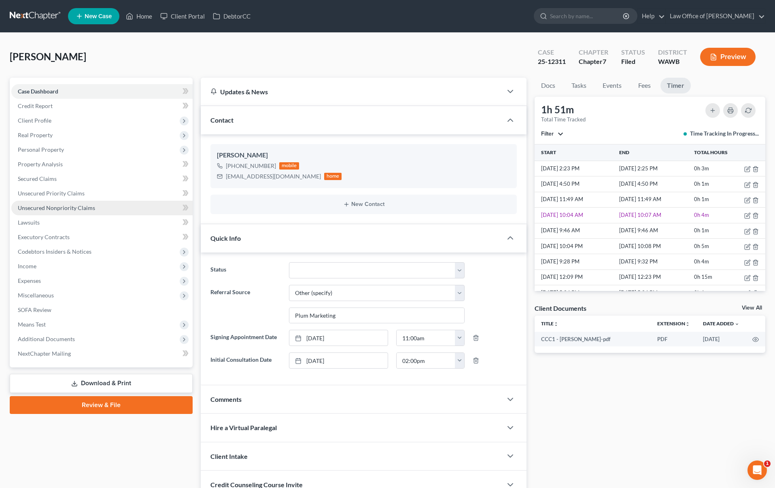
click at [112, 207] on link "Unsecured Nonpriority Claims" at bounding box center [101, 208] width 181 height 15
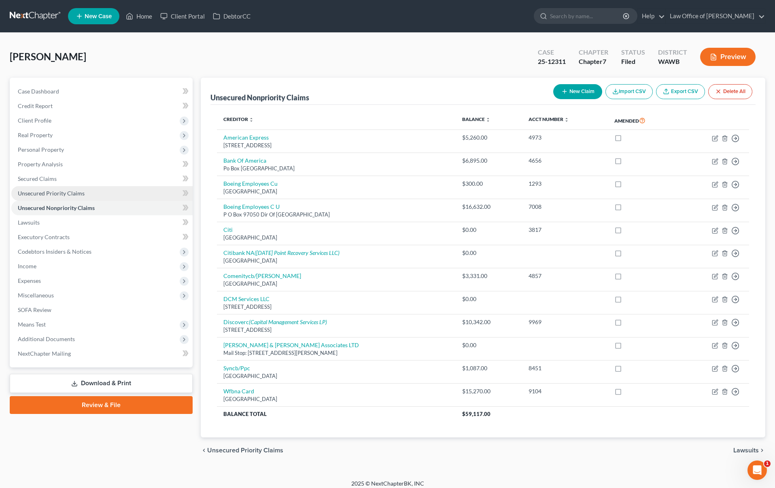
click at [112, 192] on link "Unsecured Priority Claims" at bounding box center [101, 193] width 181 height 15
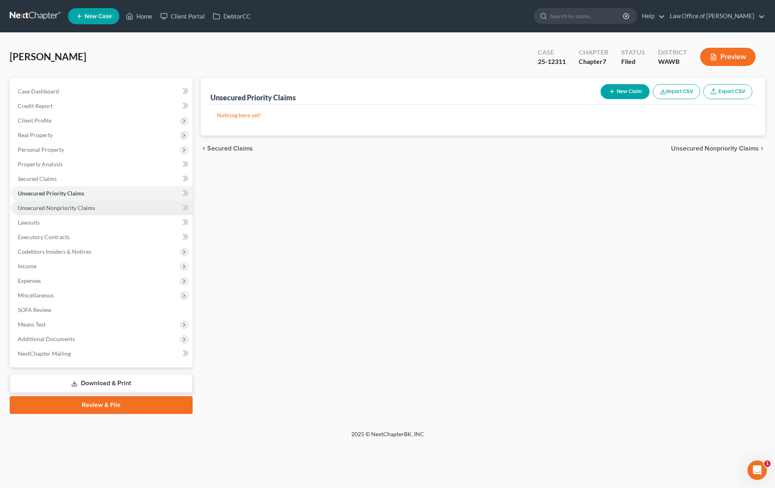
click at [104, 208] on link "Unsecured Nonpriority Claims" at bounding box center [101, 208] width 181 height 15
